Goal: Navigation & Orientation: Understand site structure

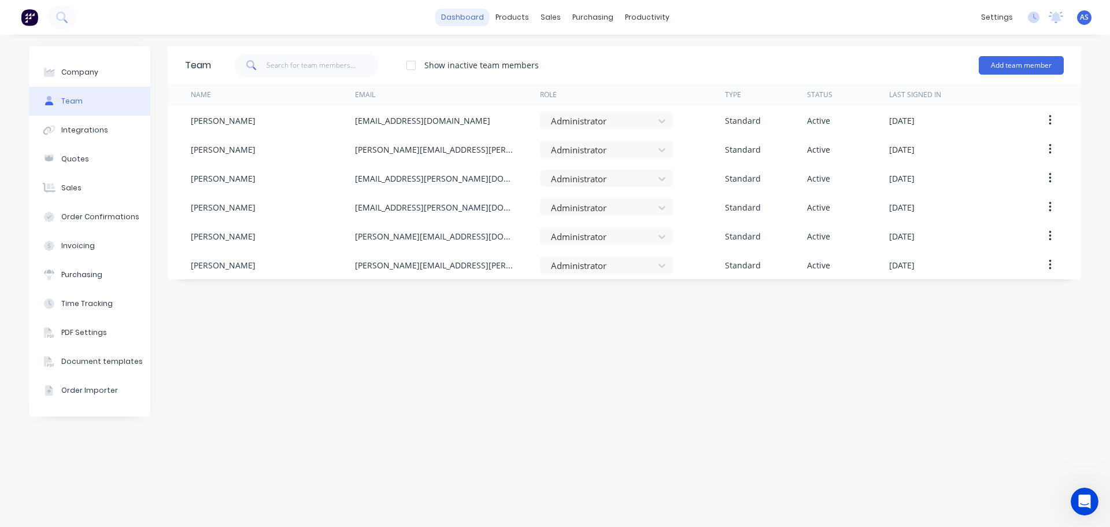
click at [485, 12] on link "dashboard" at bounding box center [462, 17] width 54 height 17
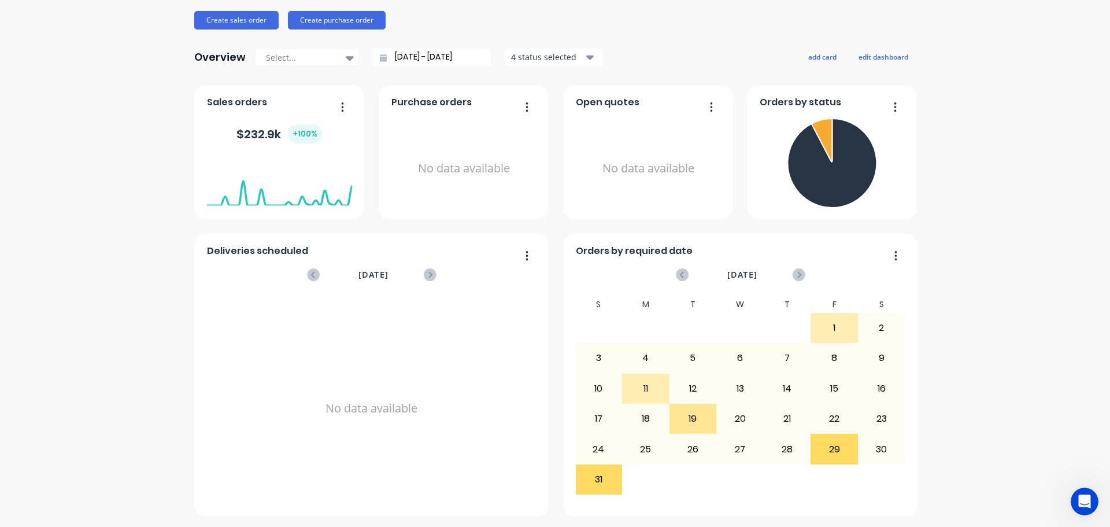
scroll to position [135, 0]
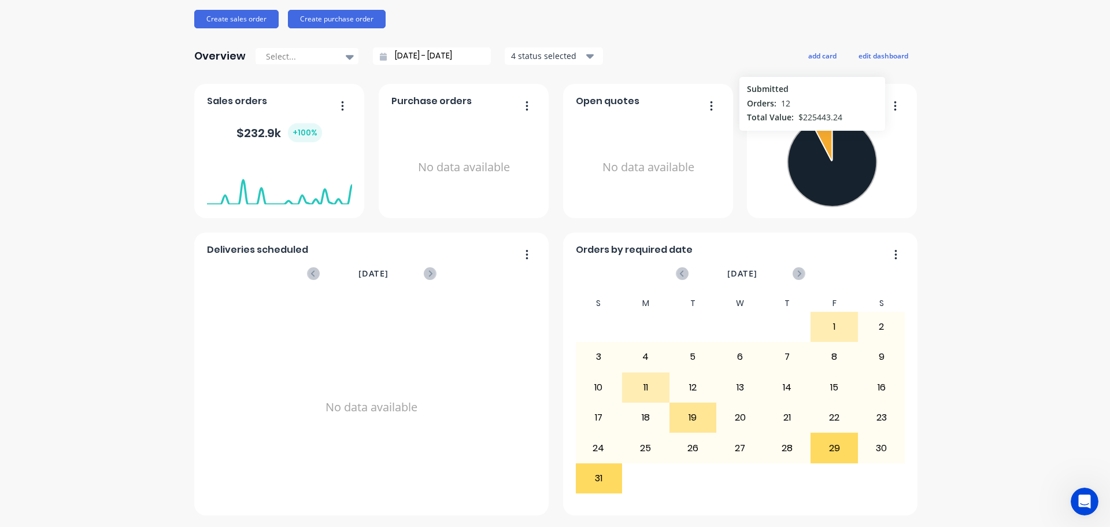
click at [808, 136] on icon at bounding box center [832, 161] width 89 height 89
click at [821, 142] on icon at bounding box center [821, 138] width 21 height 43
click at [842, 150] on icon at bounding box center [832, 161] width 89 height 89
click at [893, 102] on button "button" at bounding box center [891, 107] width 24 height 18
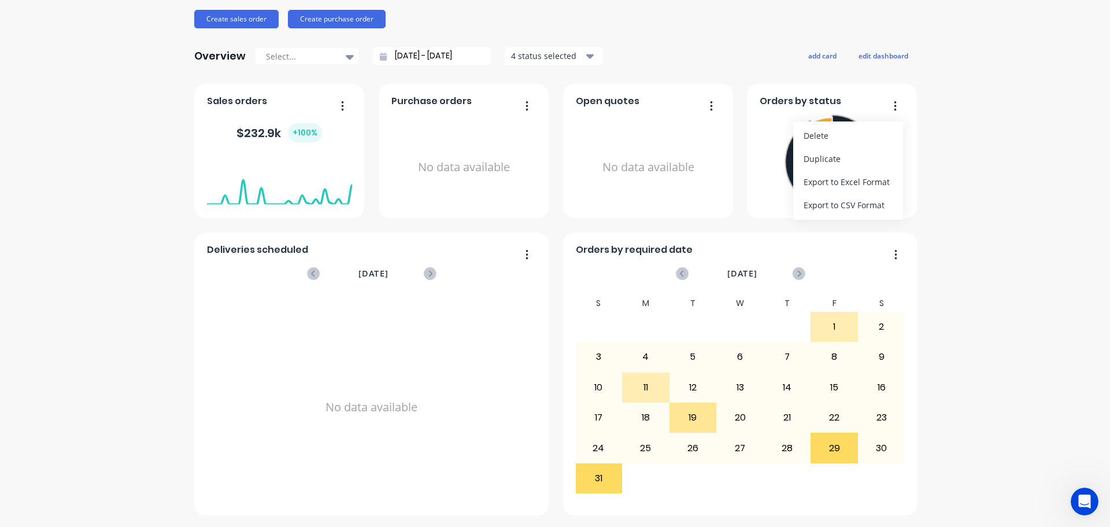
click at [830, 93] on div "Orders by status Delete Duplicate Export to Excel Format Export to CSV Format S…" at bounding box center [832, 151] width 170 height 134
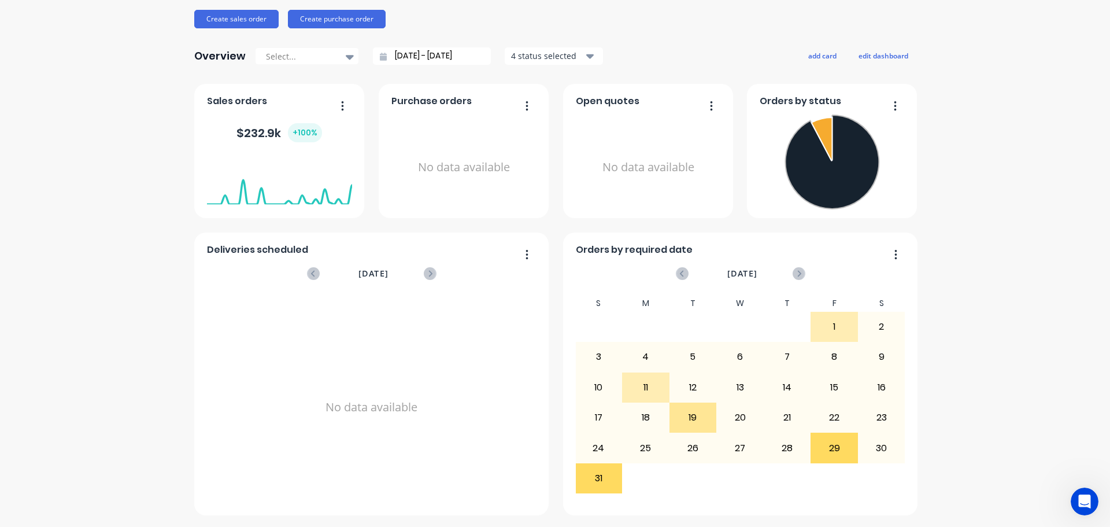
click at [808, 101] on span "Orders by status" at bounding box center [801, 101] width 82 height 14
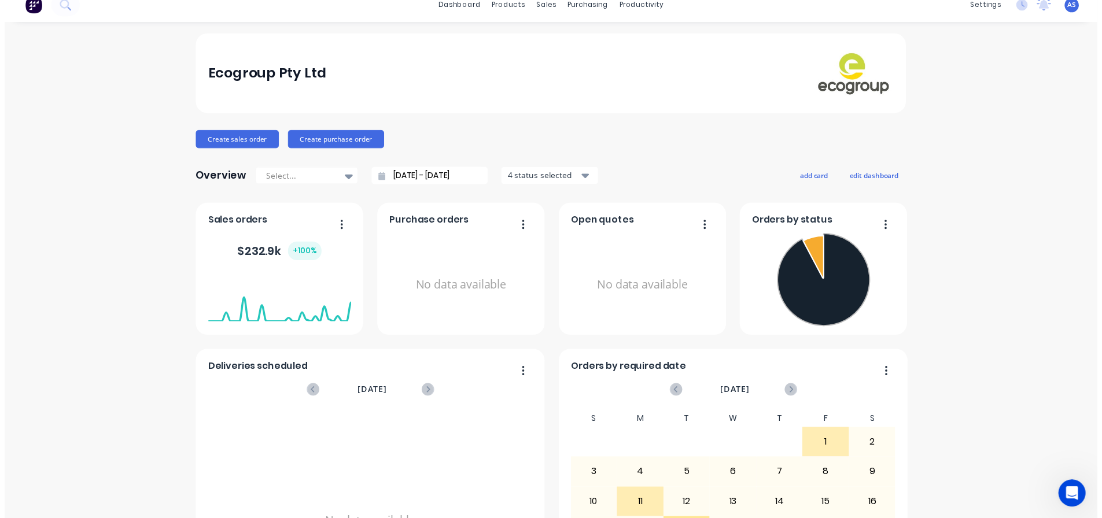
scroll to position [0, 0]
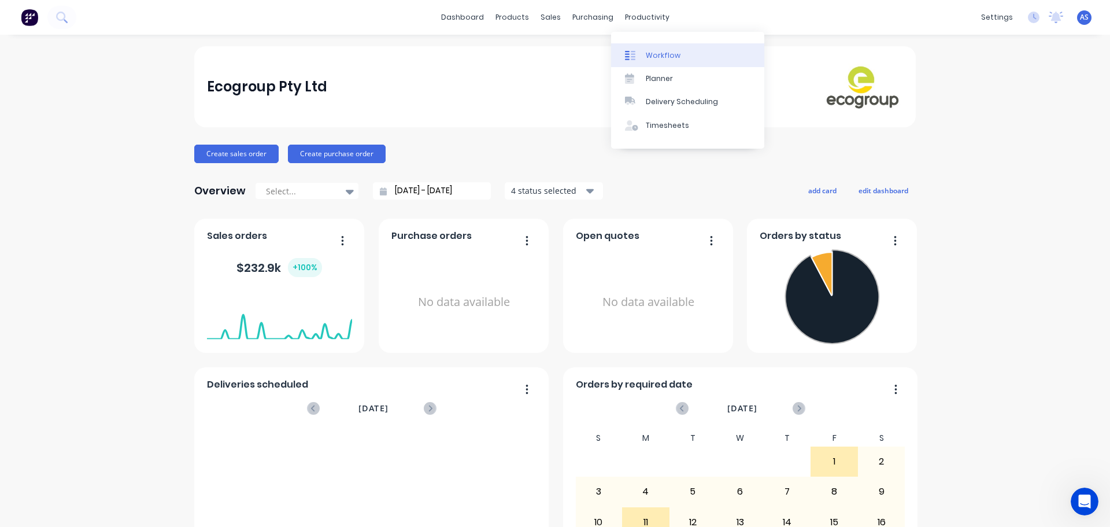
click at [648, 57] on div "Workflow" at bounding box center [663, 55] width 35 height 10
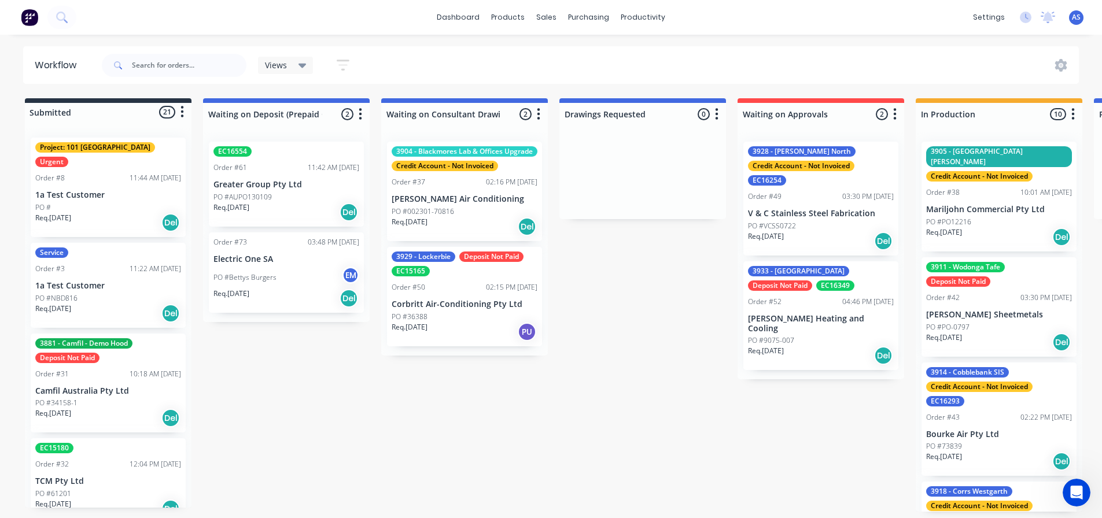
click at [301, 62] on icon at bounding box center [302, 65] width 8 height 13
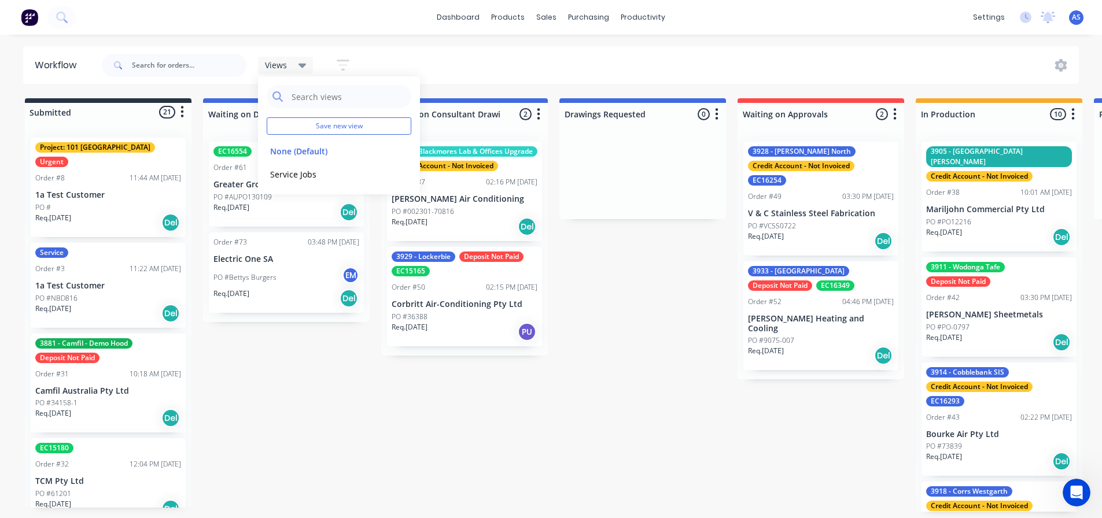
click at [485, 61] on div "Views Save new view None (Default) edit Service Jobs edit Show/Hide statuses Sh…" at bounding box center [589, 65] width 980 height 35
